Goal: Information Seeking & Learning: Learn about a topic

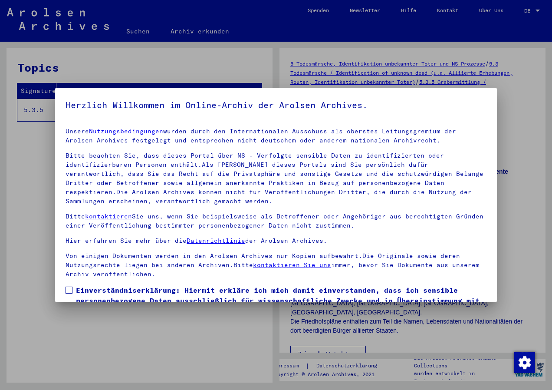
scroll to position [56, 0]
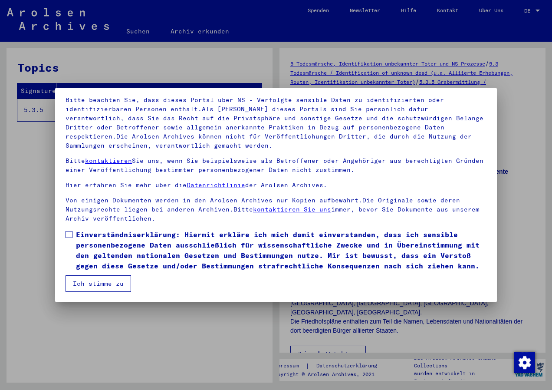
click at [69, 235] on span at bounding box center [69, 234] width 7 height 7
click at [112, 283] on button "Ich stimme zu" at bounding box center [99, 283] width 66 height 16
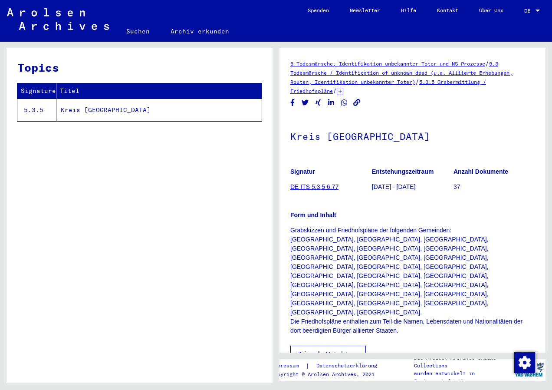
scroll to position [174, 0]
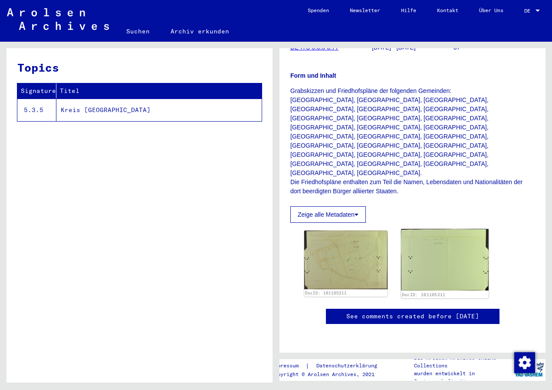
click at [446, 229] on img at bounding box center [444, 260] width 87 height 62
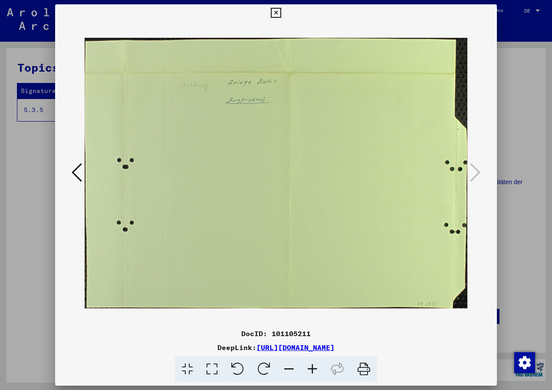
click at [76, 170] on icon at bounding box center [77, 172] width 10 height 21
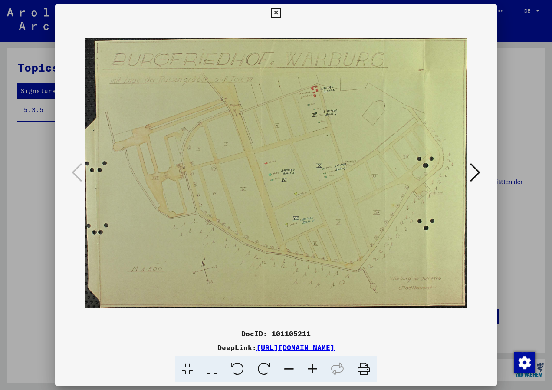
click at [274, 14] on icon at bounding box center [276, 13] width 10 height 10
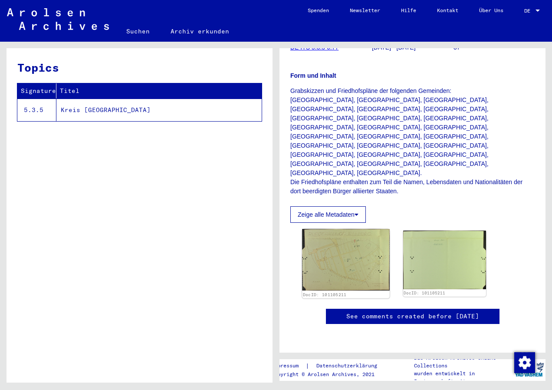
click at [351, 229] on img at bounding box center [345, 260] width 87 height 62
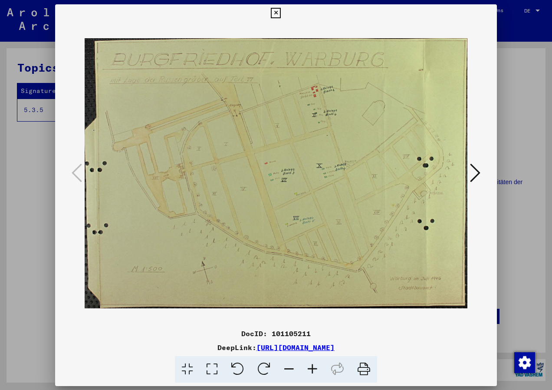
click at [351, 176] on img at bounding box center [276, 173] width 383 height 303
click at [479, 171] on icon at bounding box center [475, 172] width 10 height 21
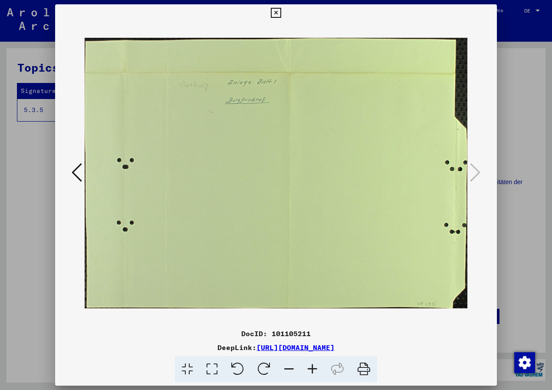
click at [273, 10] on icon at bounding box center [276, 13] width 10 height 10
